Goal: Task Accomplishment & Management: Manage account settings

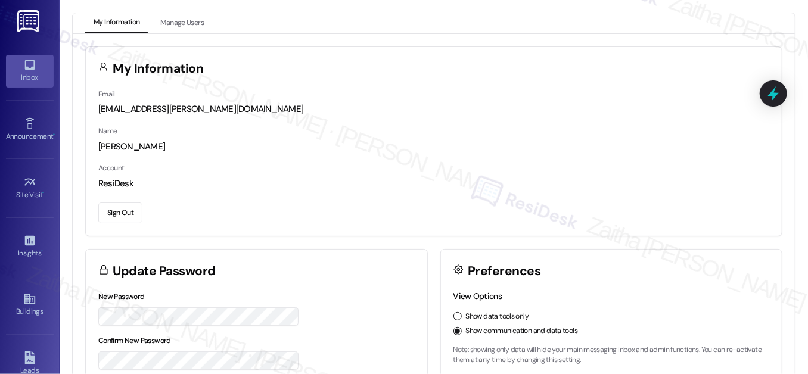
click at [24, 74] on div "Inbox" at bounding box center [30, 78] width 60 height 12
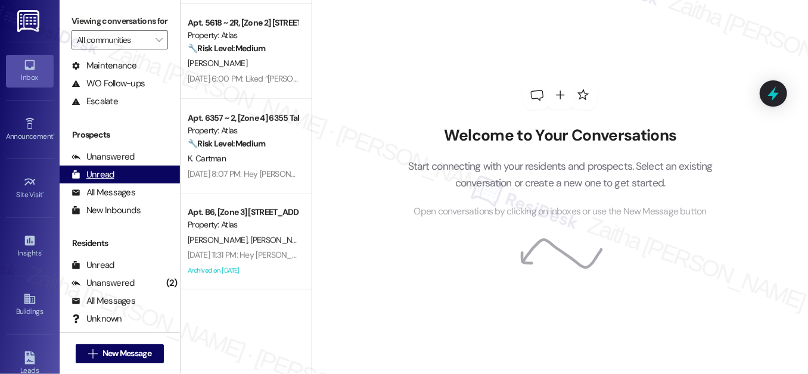
scroll to position [159, 0]
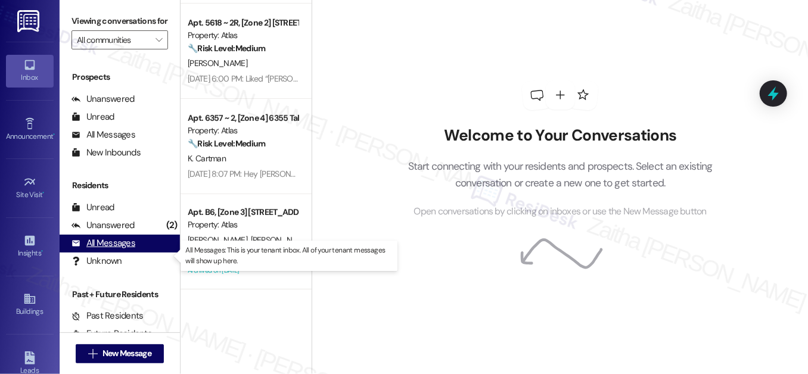
click at [112, 250] on div "All Messages" at bounding box center [104, 243] width 64 height 13
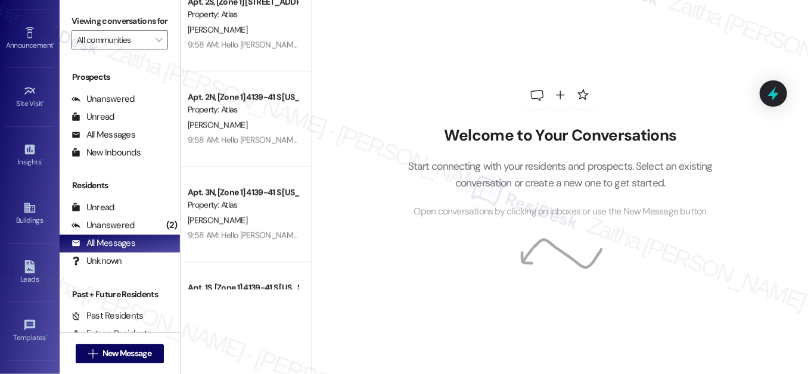
scroll to position [190, 0]
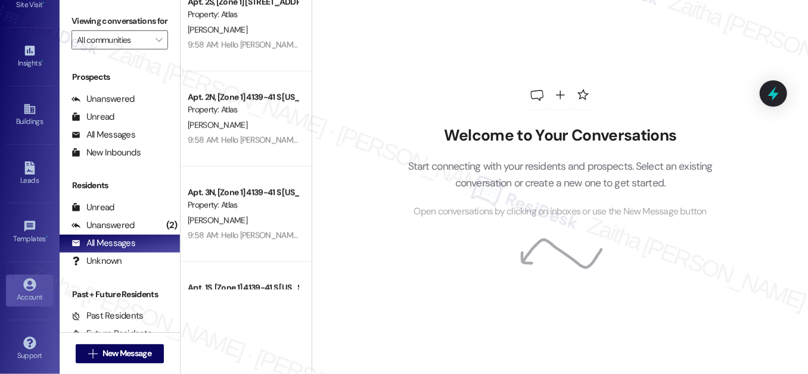
click at [29, 293] on div "Account" at bounding box center [30, 298] width 60 height 12
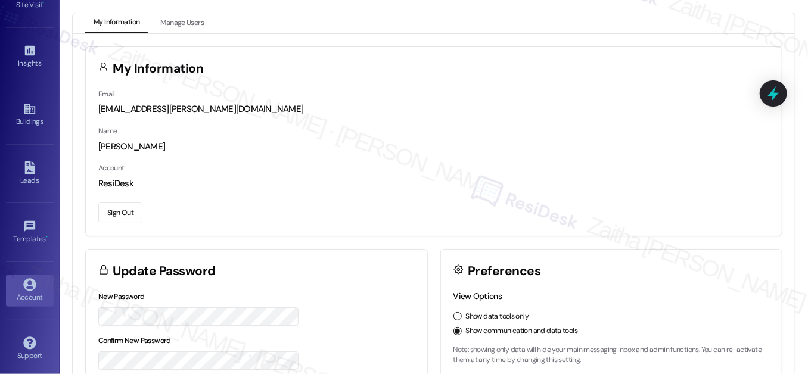
click at [130, 215] on button "Sign Out" at bounding box center [120, 213] width 44 height 21
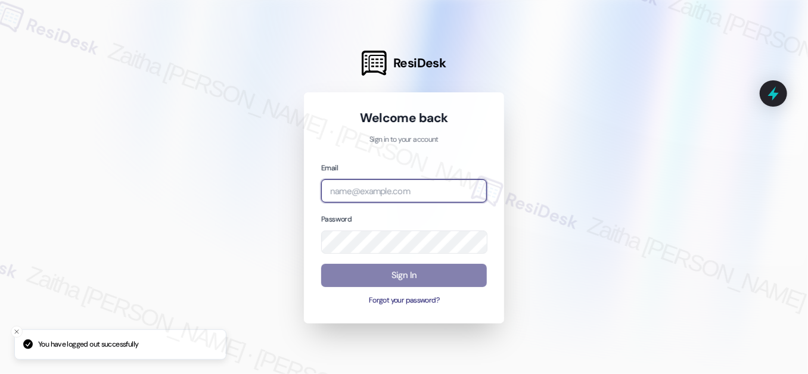
click at [402, 188] on input "email" at bounding box center [404, 190] width 166 height 23
type input "[EMAIL_ADDRESS][PERSON_NAME][DOMAIN_NAME]"
